Goal: Transaction & Acquisition: Purchase product/service

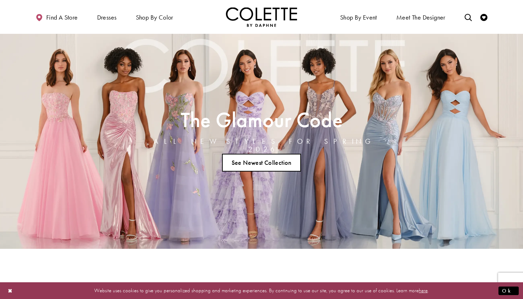
click at [286, 158] on link "See Newest Collection" at bounding box center [261, 163] width 79 height 18
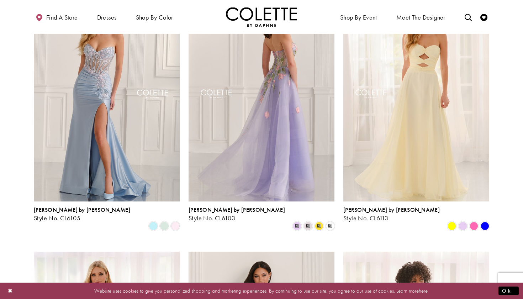
scroll to position [229, 0]
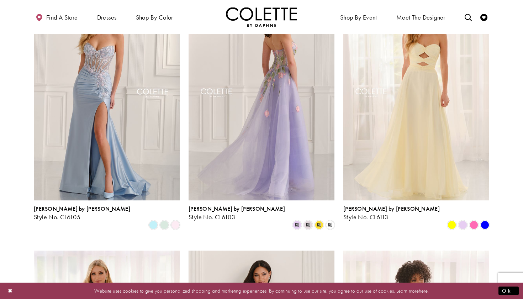
click at [294, 167] on img "Visit Colette by Daphne Style No. CL6103 Page" at bounding box center [262, 94] width 146 height 212
click at [278, 130] on img "Visit Colette by Daphne Style No. CL6103 Page" at bounding box center [262, 94] width 146 height 212
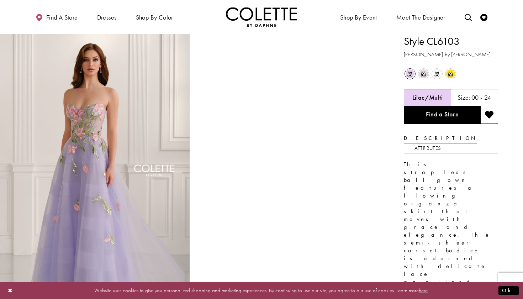
drag, startPoint x: 437, startPoint y: 120, endPoint x: 436, endPoint y: 140, distance: 20.3
click at [425, 121] on link "Find a Store" at bounding box center [442, 115] width 77 height 18
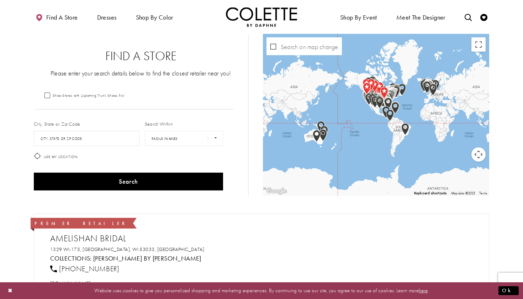
click at [377, 69] on div "Map with store locations" at bounding box center [376, 115] width 226 height 162
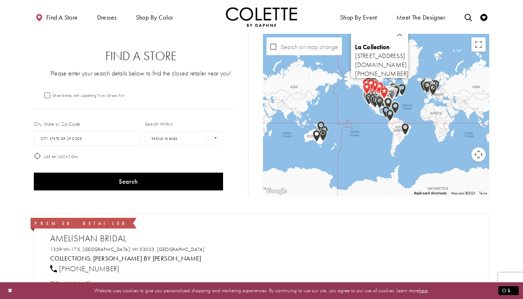
click at [379, 91] on img "Map with store locations" at bounding box center [380, 88] width 8 height 12
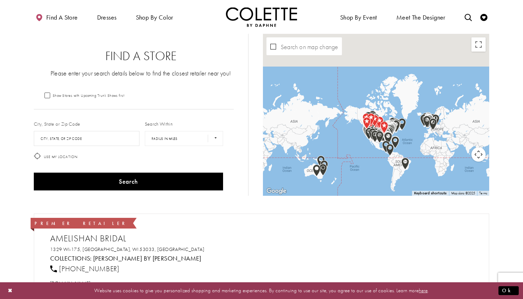
click at [394, 115] on div "The Perfect Pear Bridal Inc. [STREET_ADDRESS] [DOMAIN_NAME] [PHONE_NUMBER]" at bounding box center [489, 115] width 226 height 0
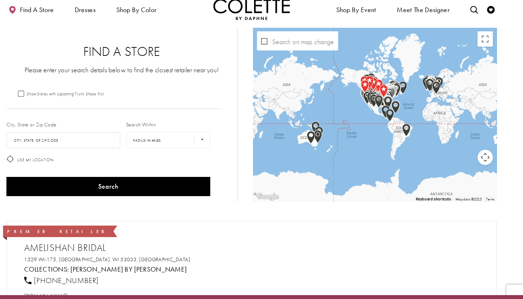
click at [458, 34] on div "Map with store locations" at bounding box center [376, 115] width 226 height 162
click at [472, 37] on button "Toggle fullscreen view" at bounding box center [479, 44] width 14 height 14
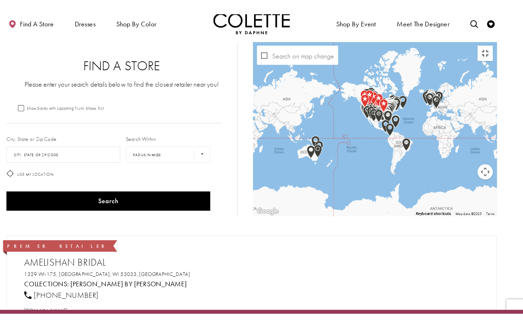
scroll to position [9, 0]
